Goal: Task Accomplishment & Management: Use online tool/utility

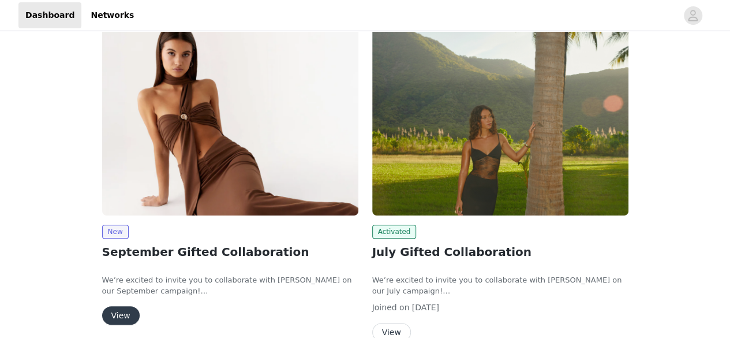
scroll to position [113, 0]
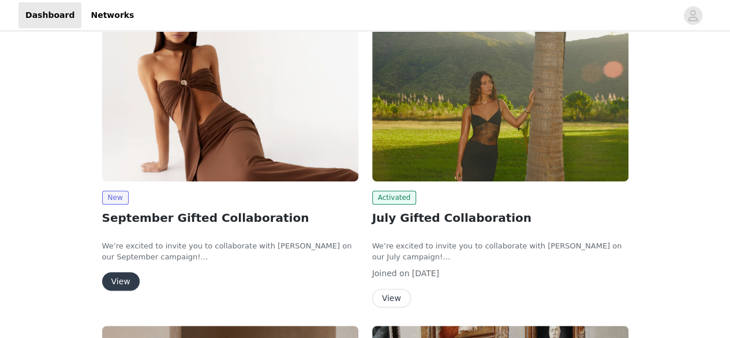
click at [122, 276] on button "View" at bounding box center [121, 281] width 38 height 18
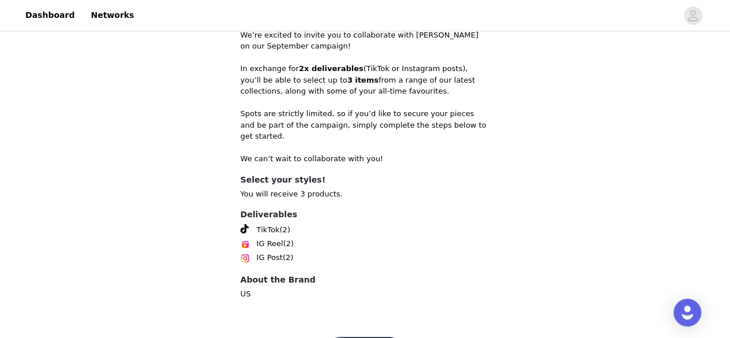
scroll to position [337, 0]
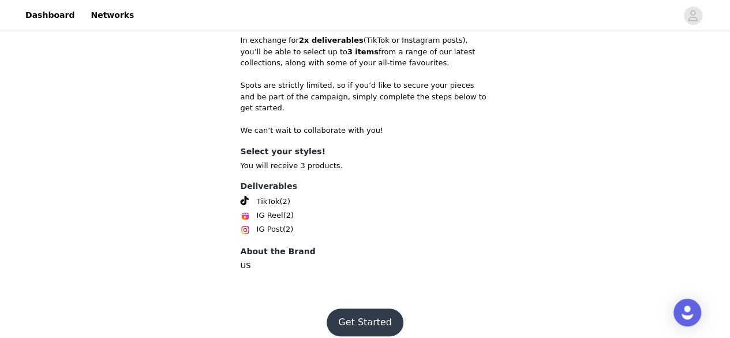
click at [361, 308] on button "Get Started" at bounding box center [365, 322] width 77 height 28
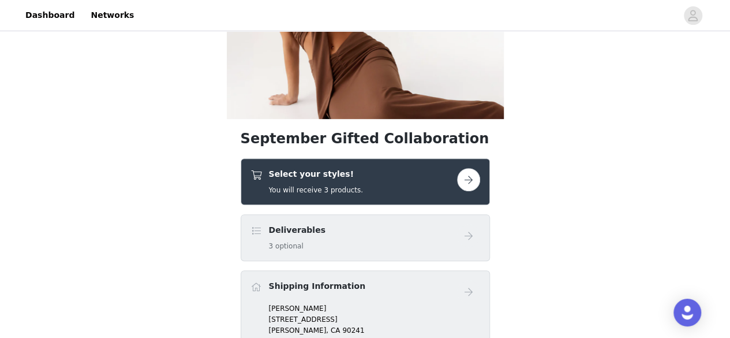
scroll to position [130, 0]
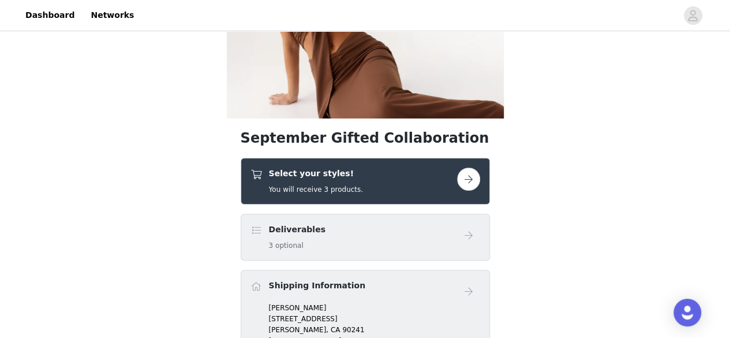
click at [472, 179] on button "button" at bounding box center [468, 178] width 23 height 23
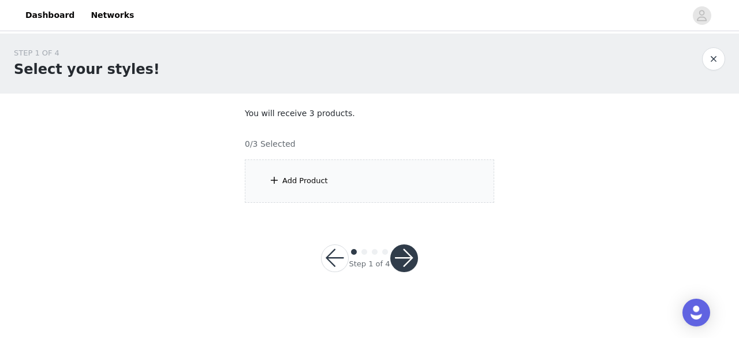
click at [387, 177] on div "Add Product" at bounding box center [369, 180] width 249 height 43
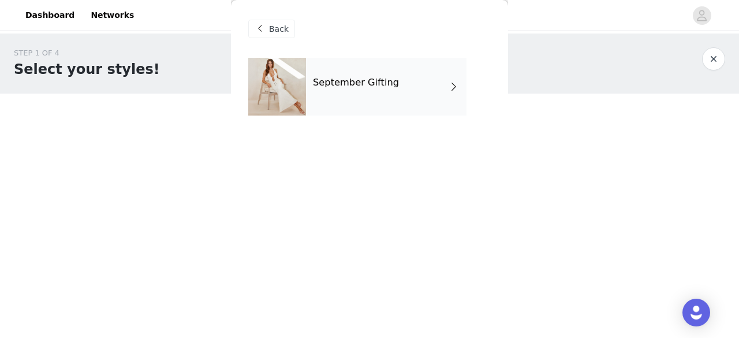
click at [339, 89] on div "September Gifting" at bounding box center [386, 87] width 160 height 58
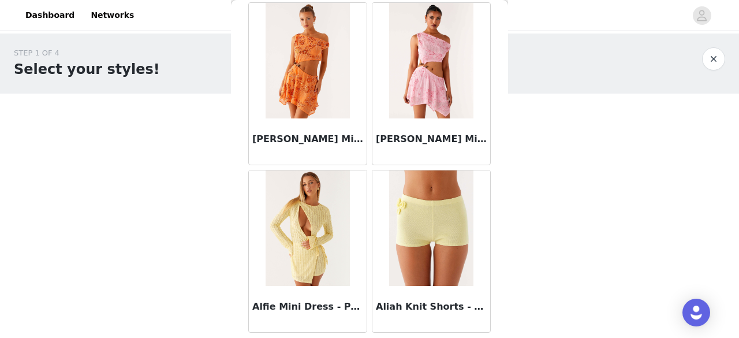
scroll to position [1425, 0]
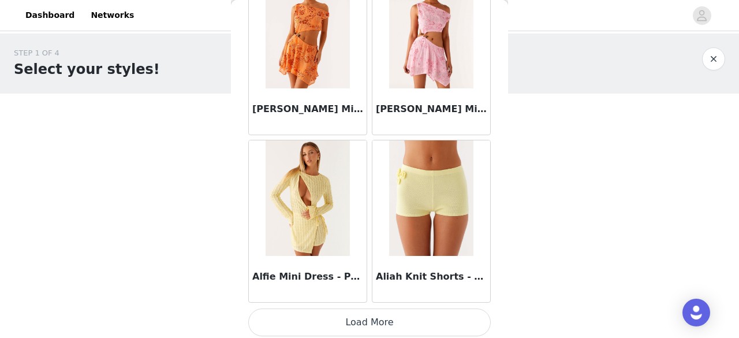
click at [394, 326] on button "Load More" at bounding box center [369, 322] width 242 height 28
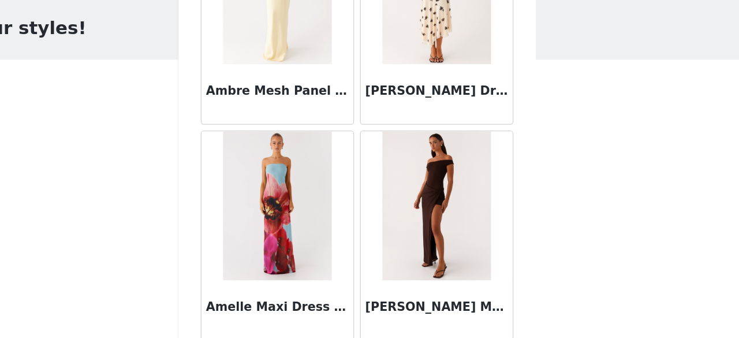
scroll to position [3094, 0]
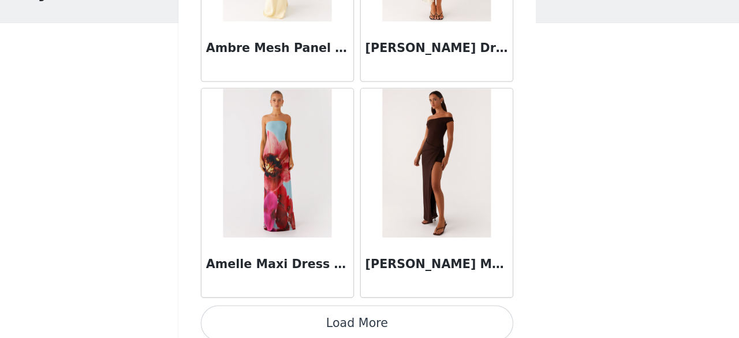
click at [390, 312] on button "Load More" at bounding box center [369, 326] width 242 height 28
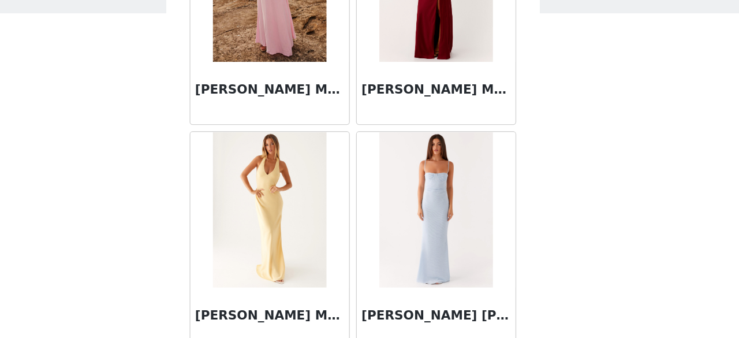
scroll to position [4764, 0]
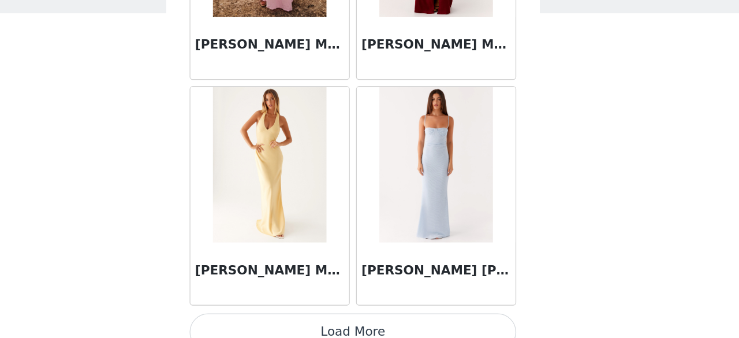
click at [402, 316] on button "Load More" at bounding box center [369, 330] width 242 height 28
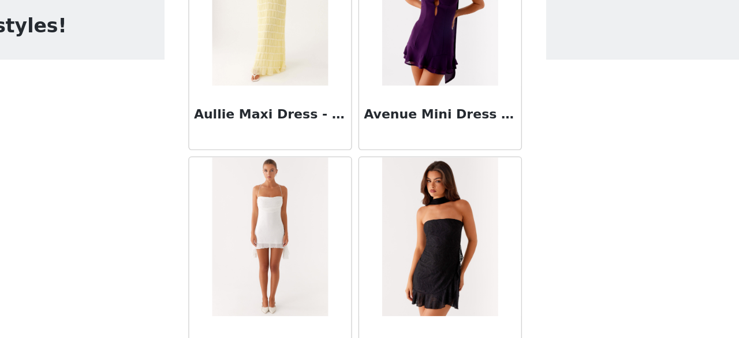
scroll to position [6435, 0]
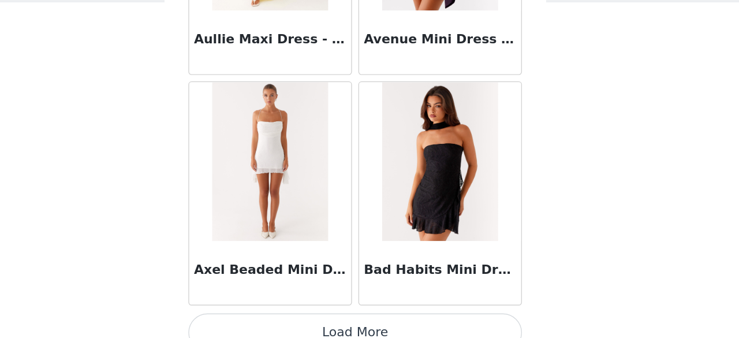
click at [385, 320] on button "Load More" at bounding box center [369, 334] width 242 height 28
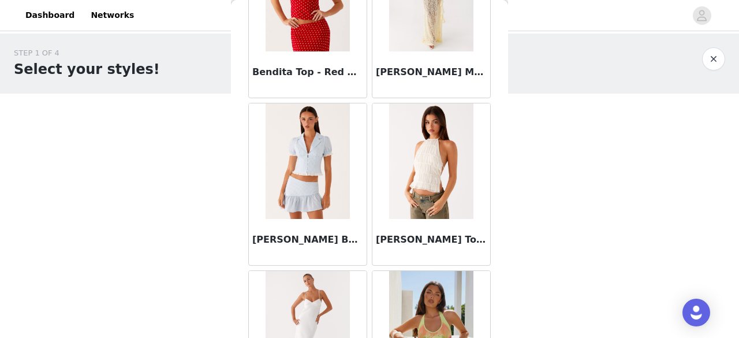
scroll to position [8104, 0]
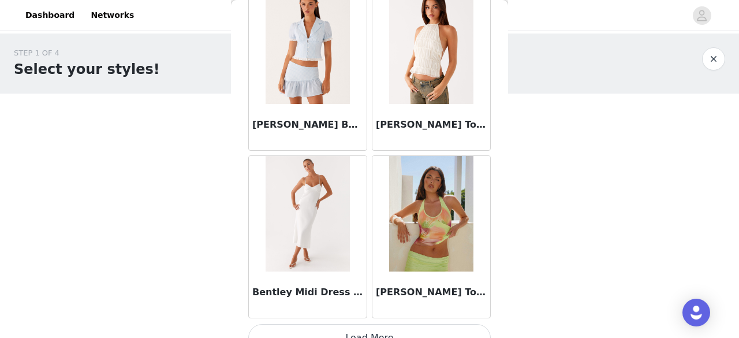
click at [347, 324] on button "Load More" at bounding box center [369, 338] width 242 height 28
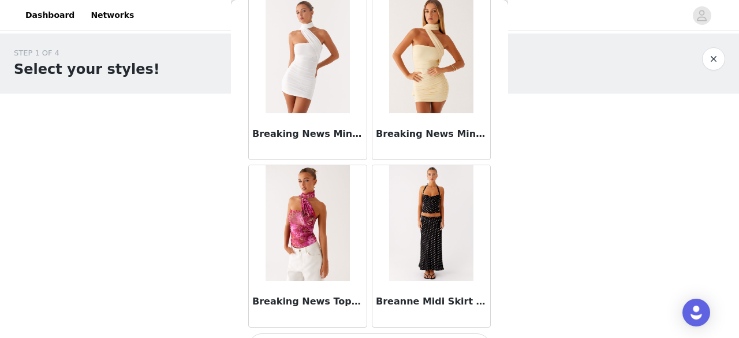
scroll to position [9774, 0]
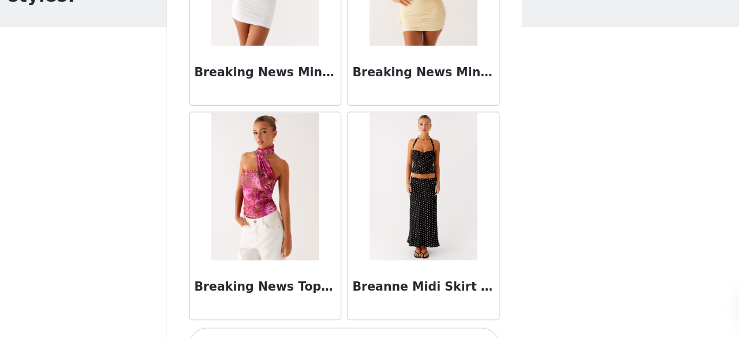
click at [401, 328] on button "Load More" at bounding box center [369, 342] width 242 height 28
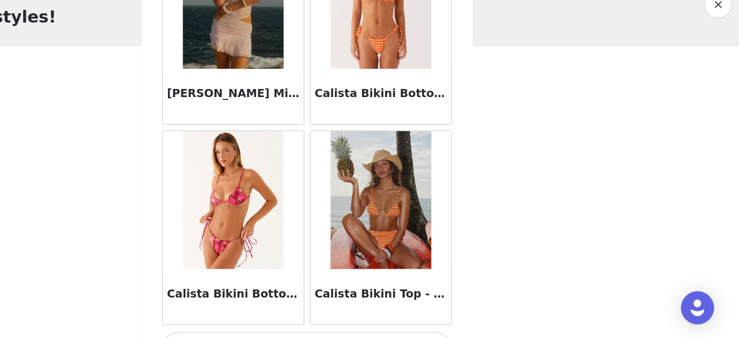
scroll to position [11445, 0]
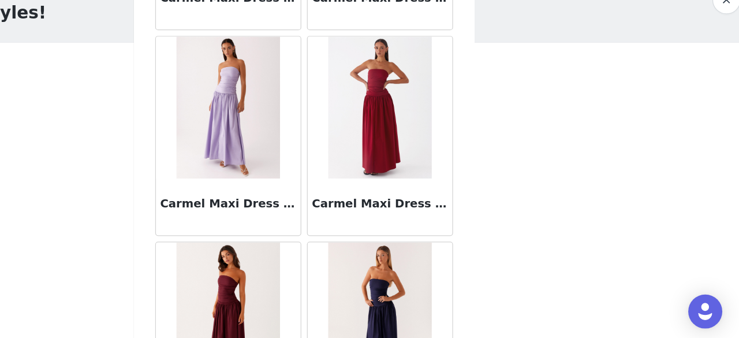
scroll to position [13115, 0]
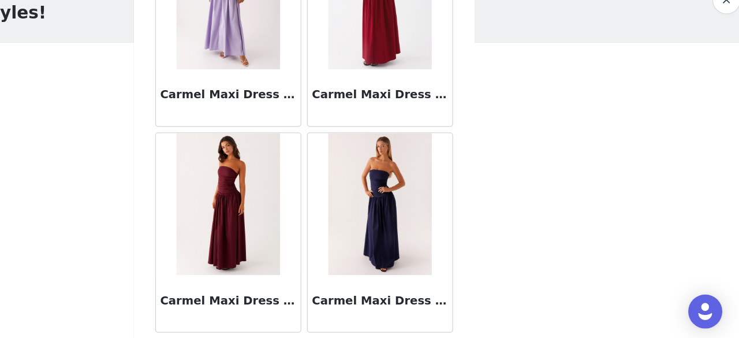
click at [427, 215] on img at bounding box center [431, 224] width 84 height 115
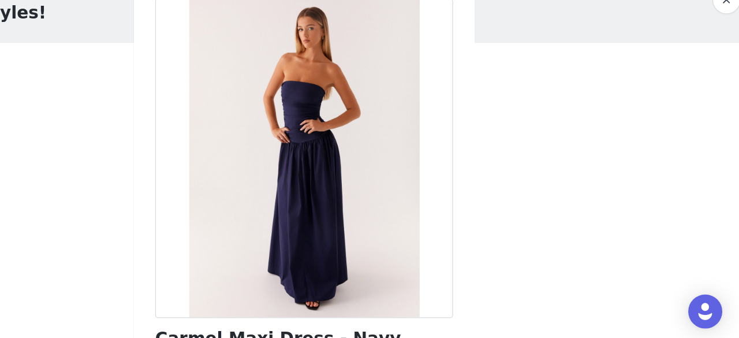
scroll to position [0, 0]
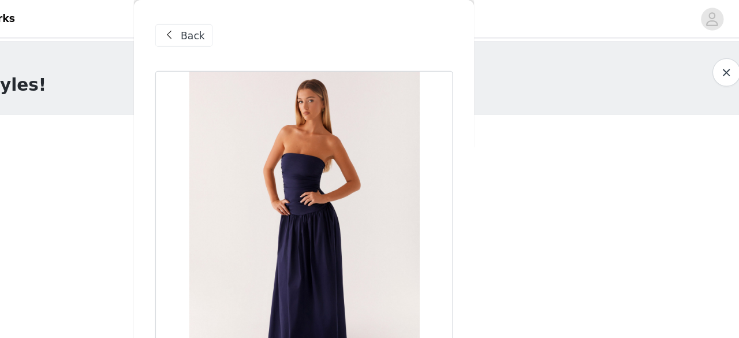
click at [263, 28] on span at bounding box center [260, 29] width 14 height 14
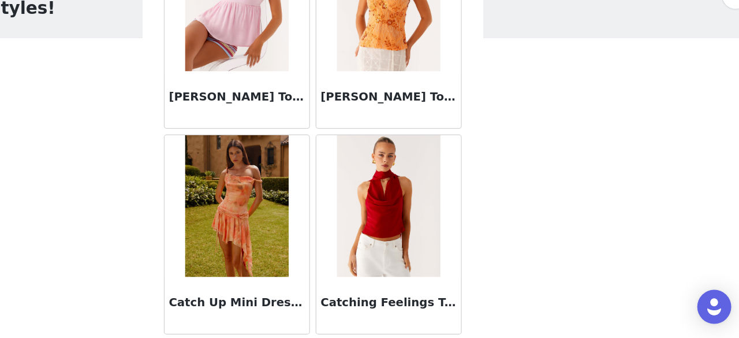
scroll to position [14784, 0]
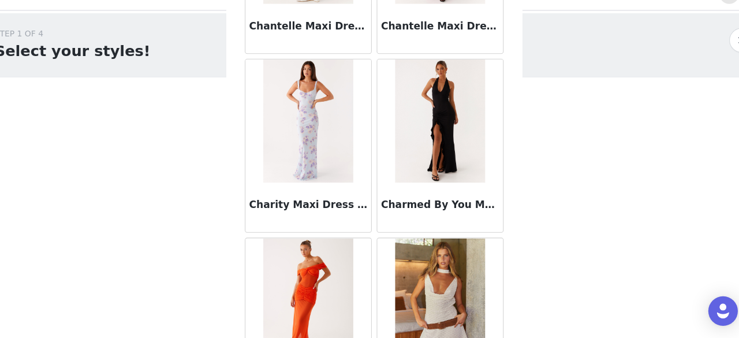
scroll to position [15554, 0]
